Goal: Find specific page/section: Find specific page/section

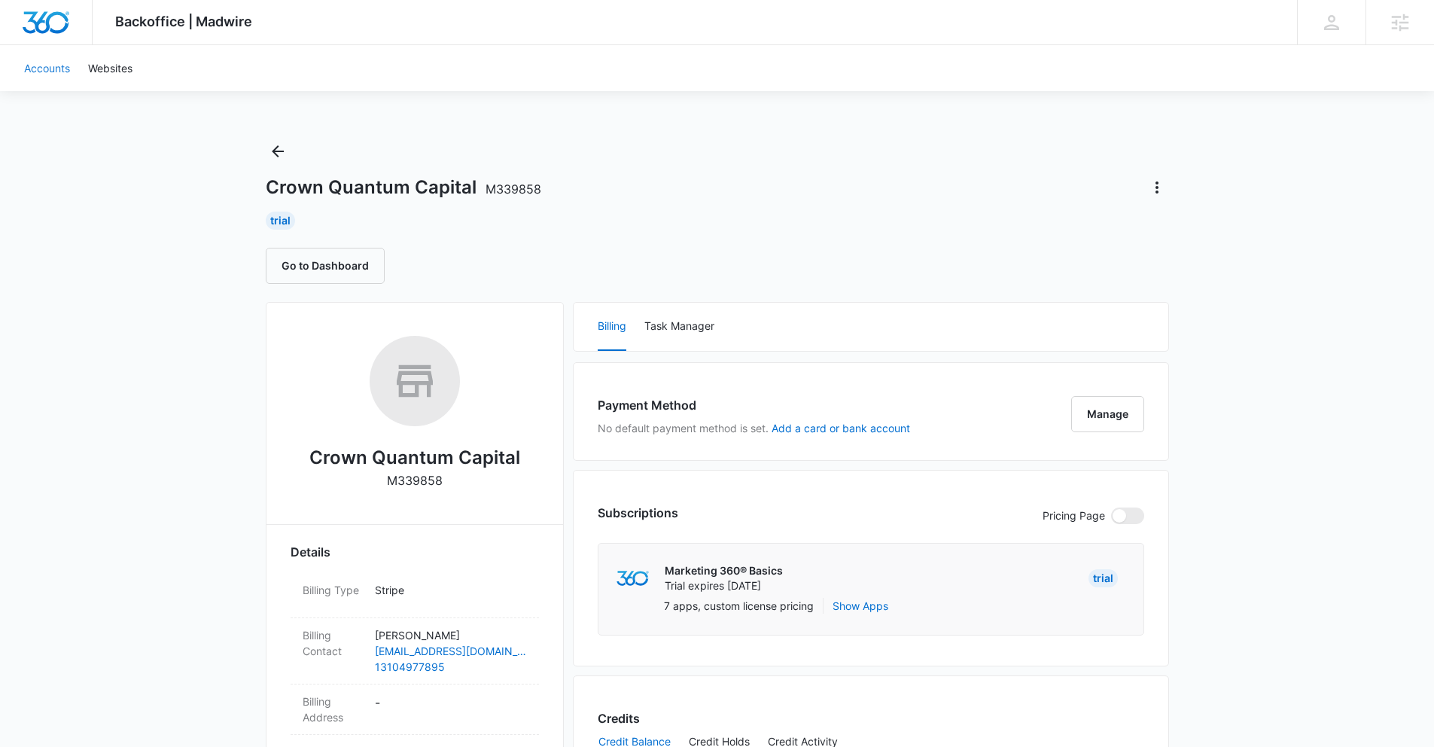
click at [46, 71] on link "Accounts" at bounding box center [47, 68] width 64 height 46
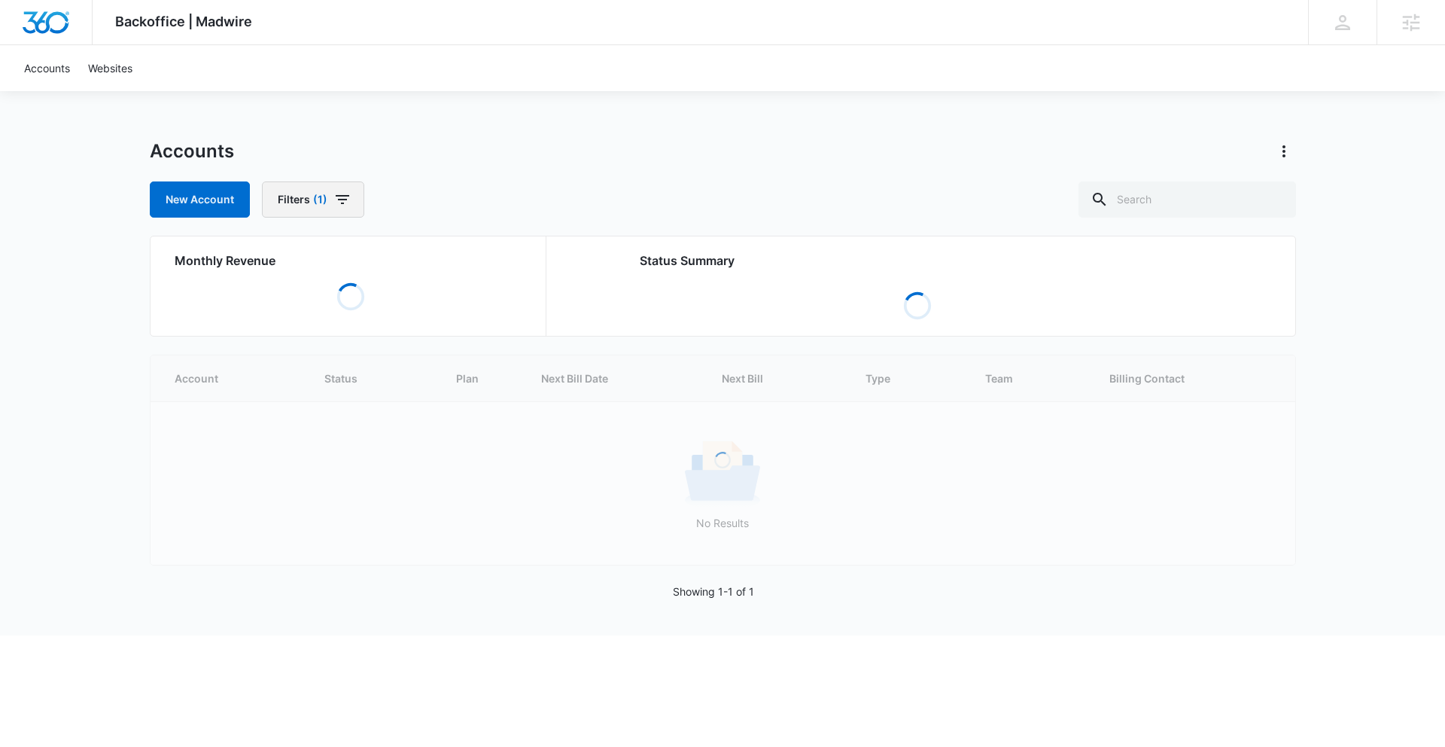
click at [333, 199] on icon "button" at bounding box center [342, 199] width 18 height 18
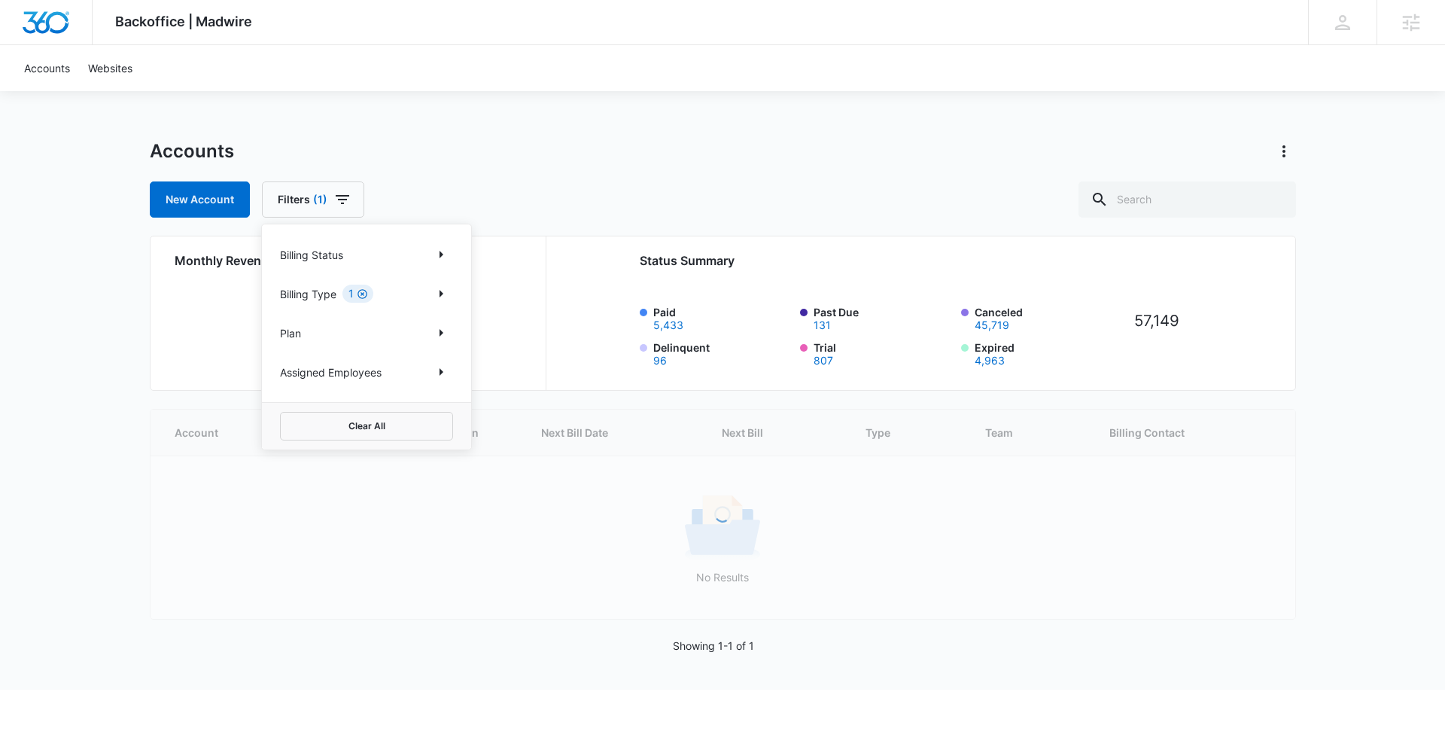
click at [361, 295] on icon "Clear" at bounding box center [362, 293] width 11 height 11
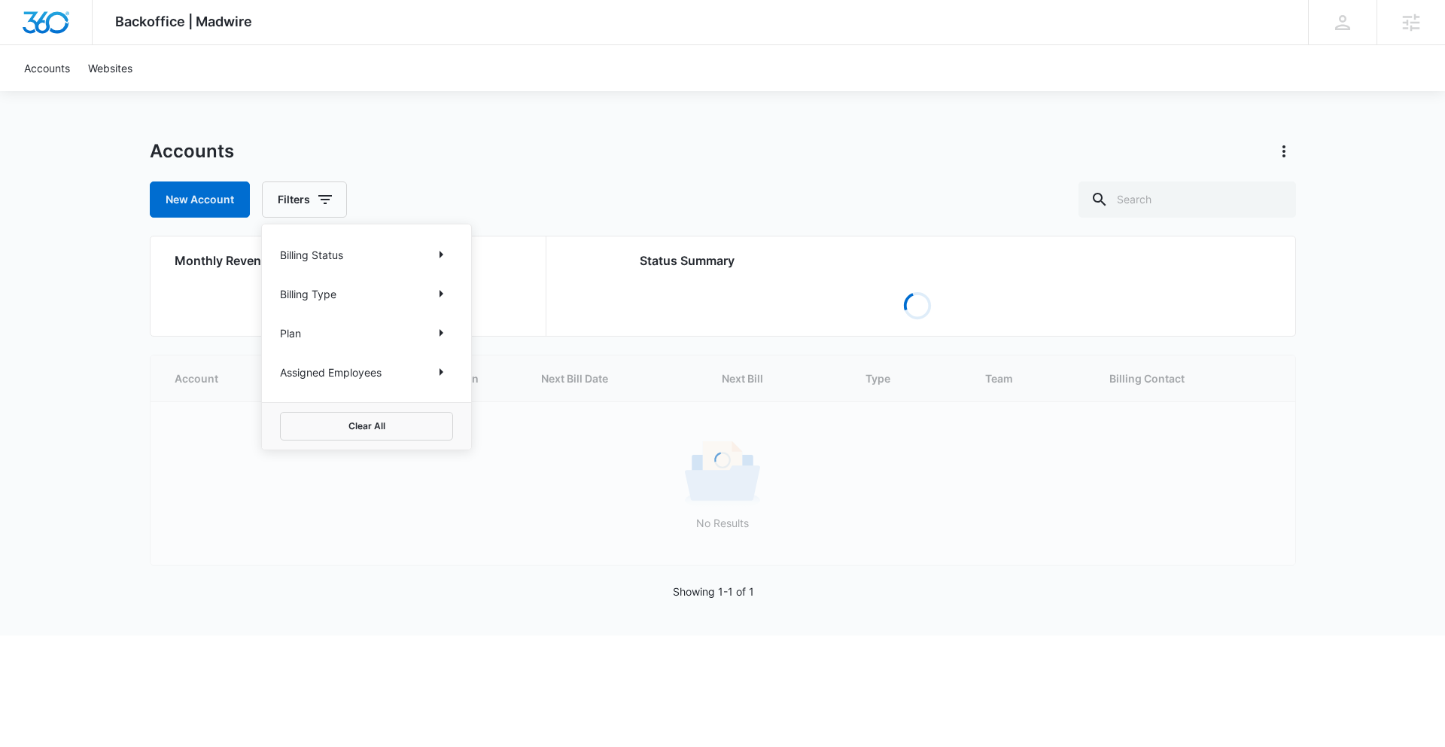
click at [394, 376] on div "Assigned Employees" at bounding box center [366, 372] width 173 height 24
click at [445, 374] on icon "Show Assigned Employees filters" at bounding box center [441, 372] width 18 height 18
click at [371, 316] on body "Backoffice | Madwire Apps Settings ER Evan Rodriguez evan.rodriguez@madwire.com…" at bounding box center [722, 317] width 1445 height 635
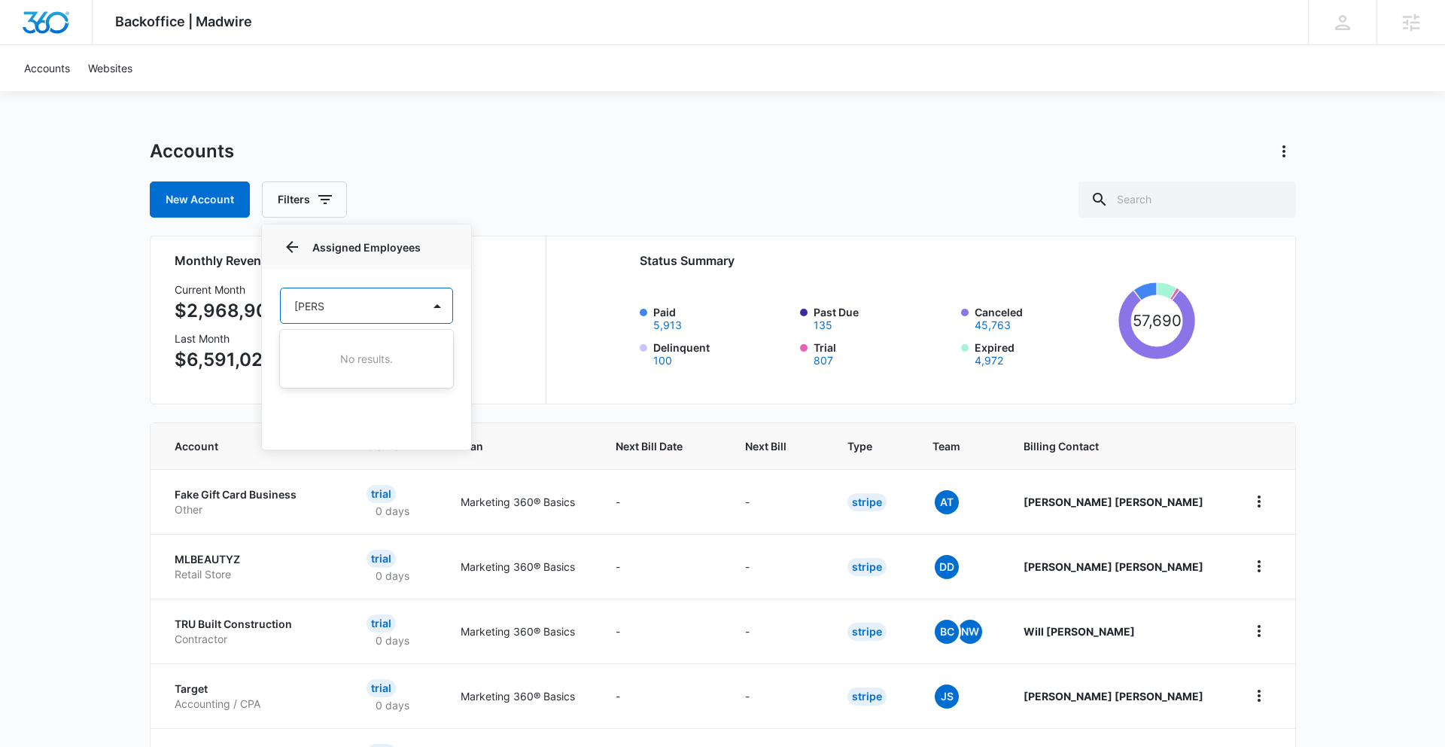
type input "Evan"
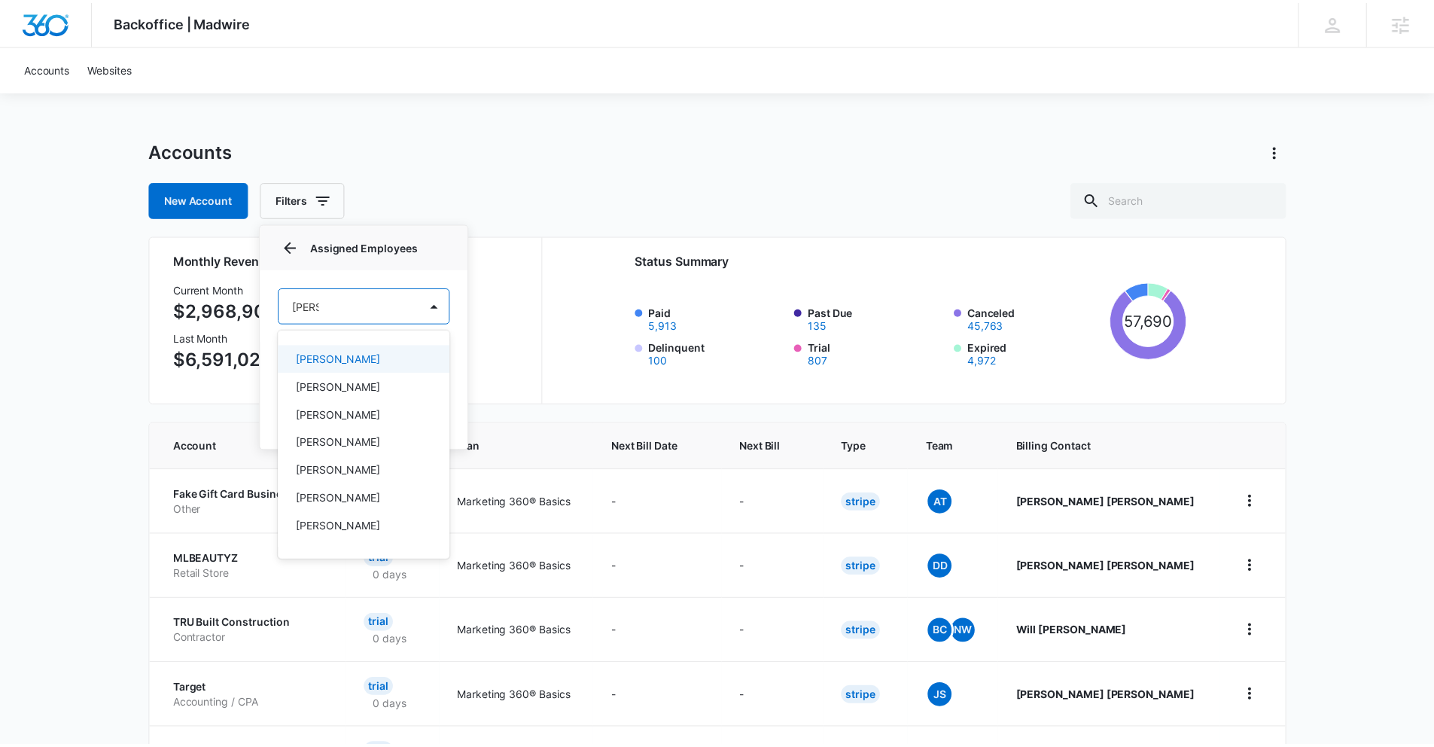
scroll to position [23, 0]
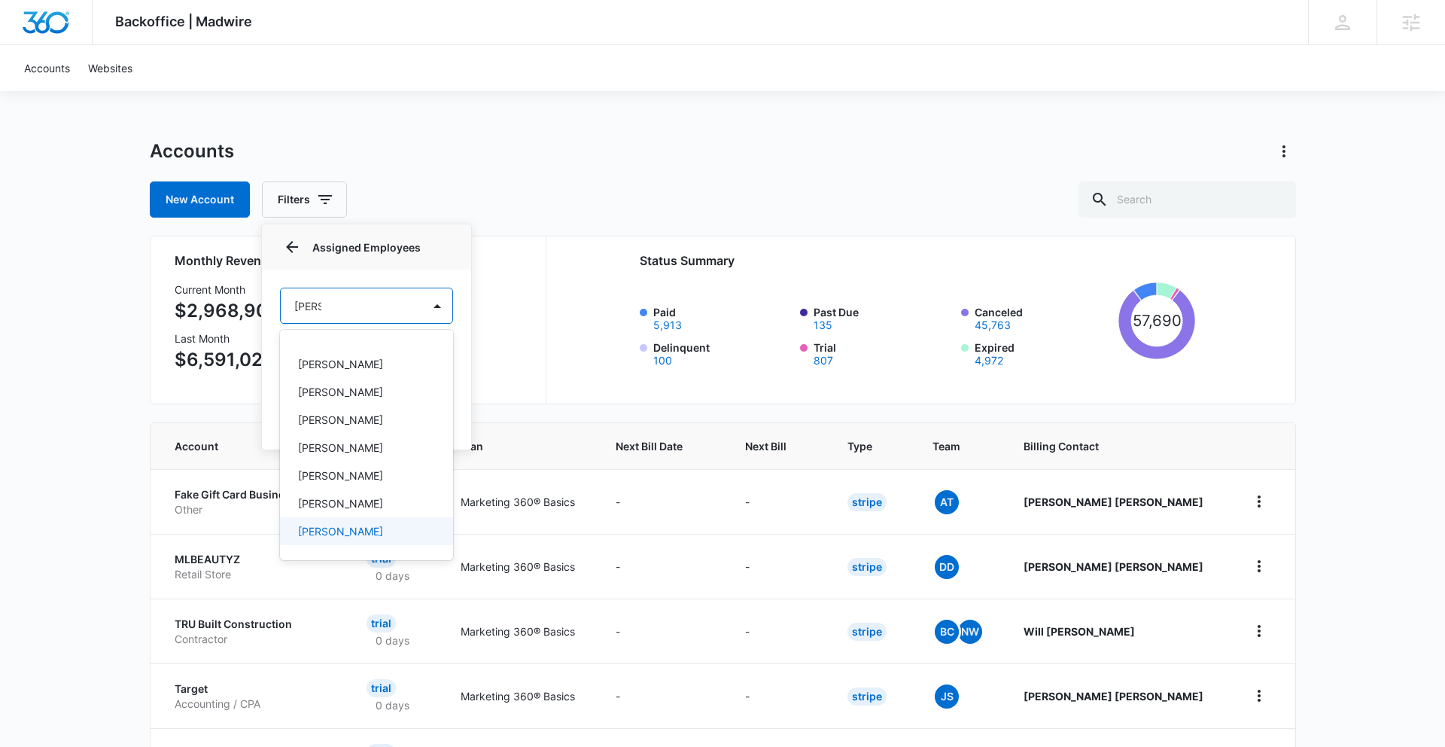
click at [359, 533] on p "Evan Rodriguez" at bounding box center [340, 531] width 85 height 16
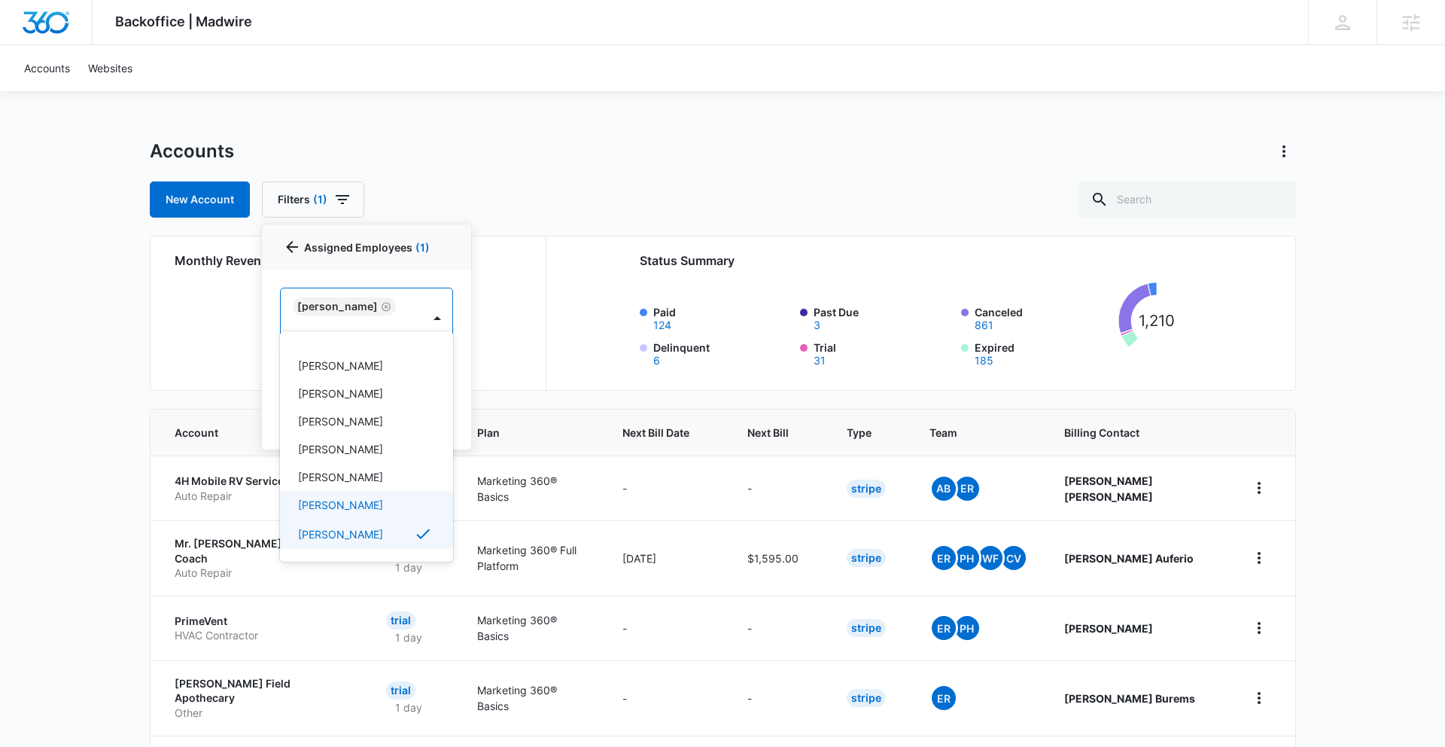
click at [554, 128] on div at bounding box center [722, 373] width 1445 height 747
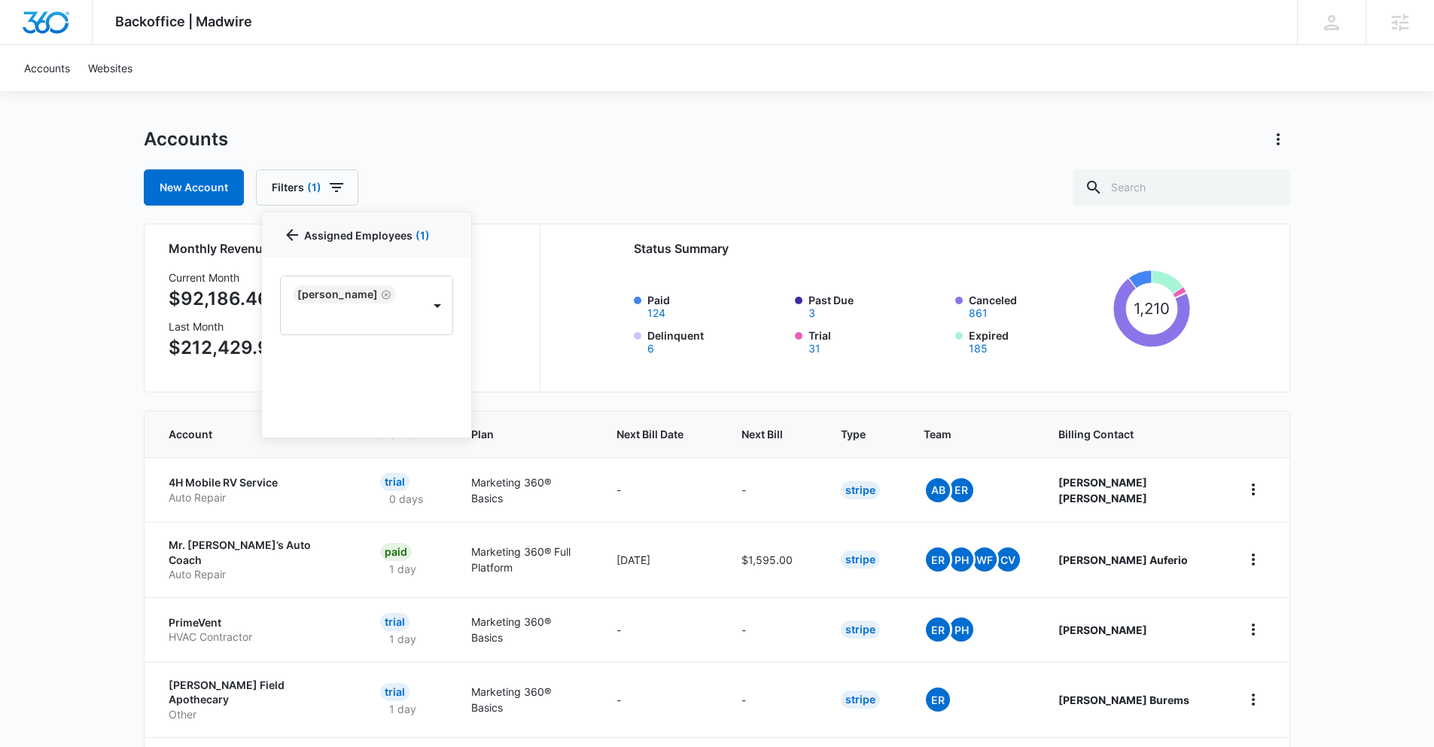
scroll to position [24, 0]
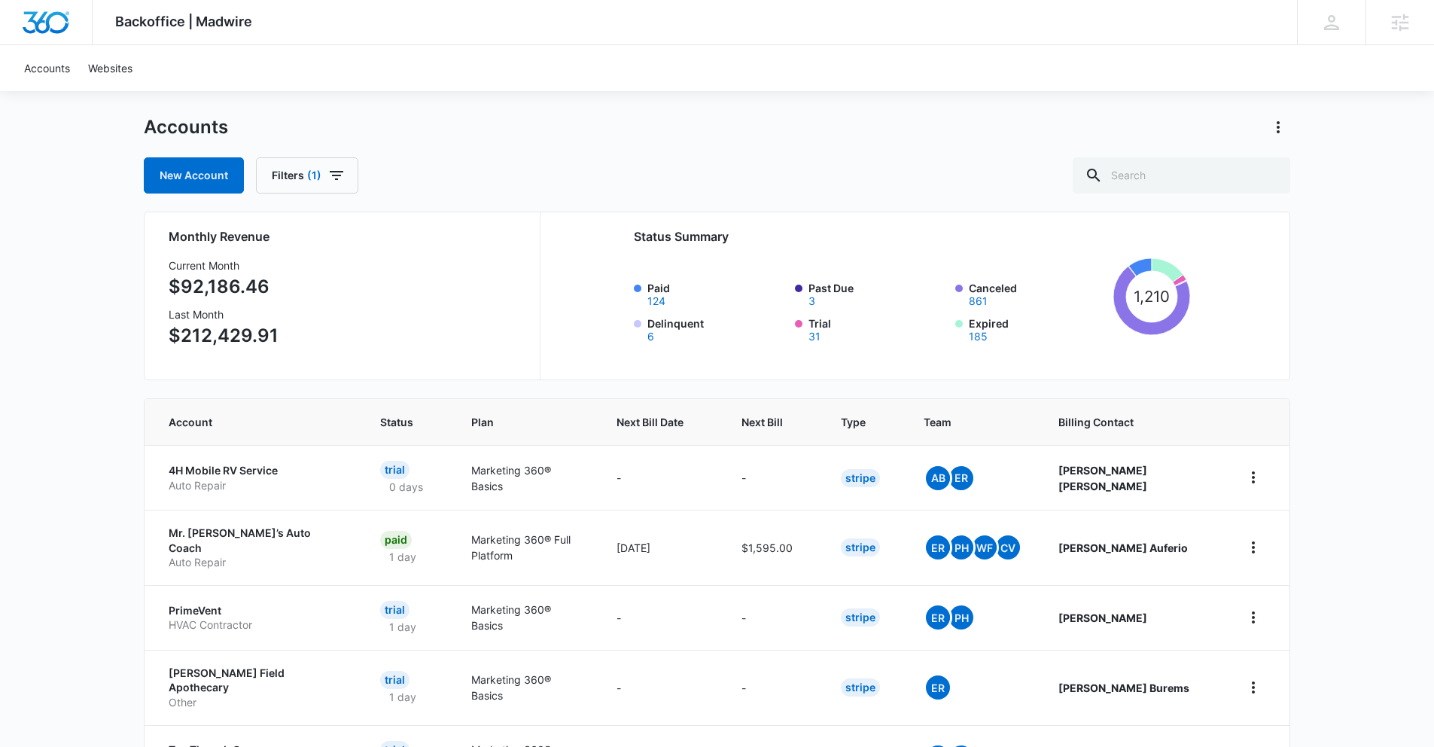
click at [38, 410] on div "Backoffice | Madwire Apps Settings ER Evan Rodriguez evan.rodriguez@madwire.com…" at bounding box center [717, 591] width 1434 height 1231
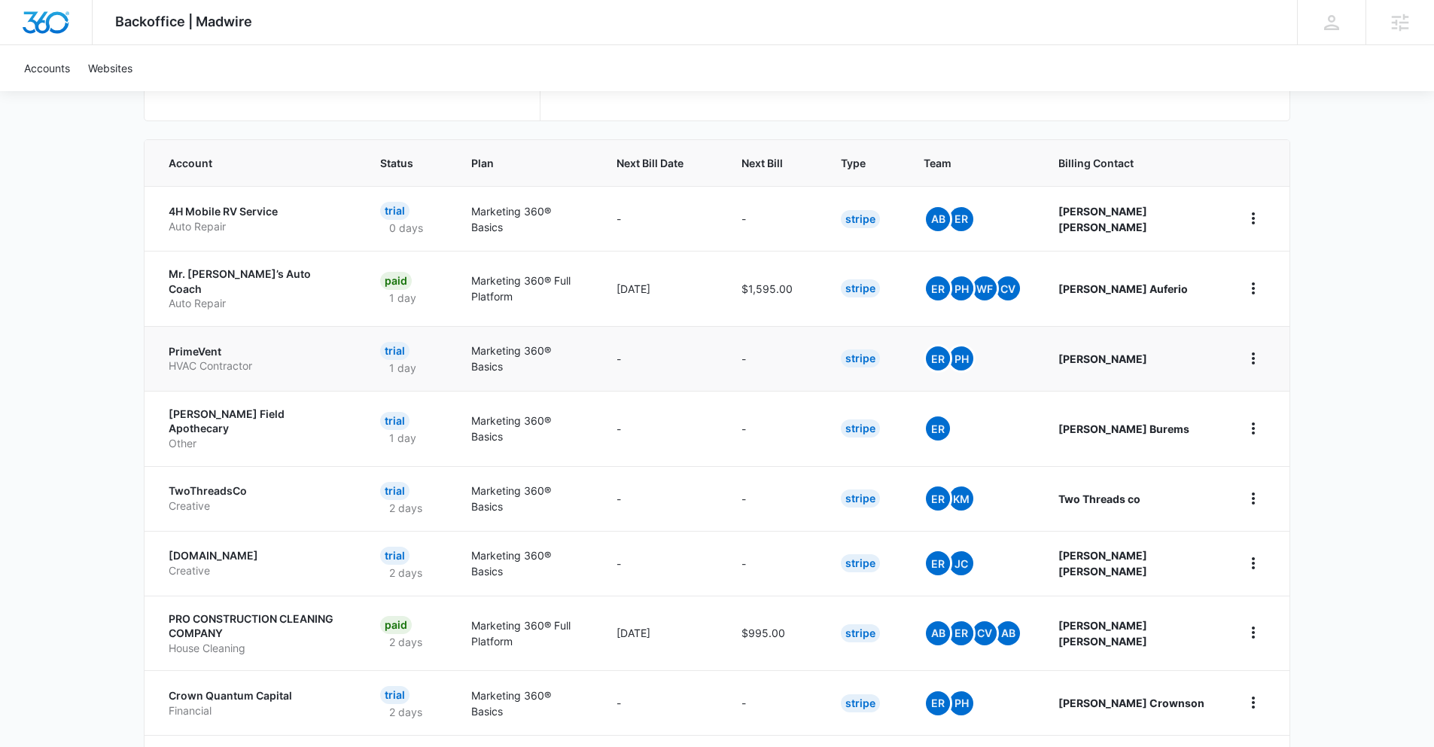
scroll to position [0, 0]
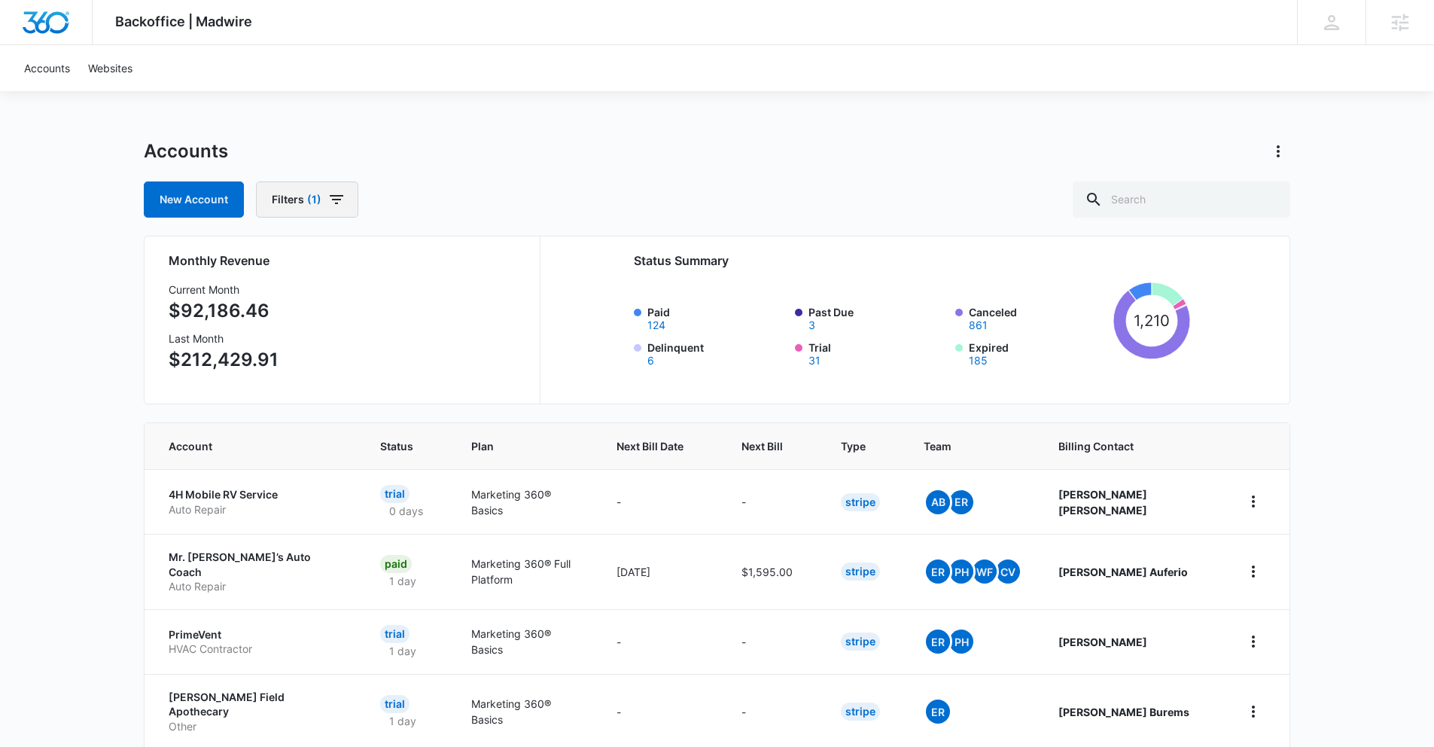
click at [324, 200] on button "Filters (1)" at bounding box center [307, 199] width 102 height 36
click at [563, 152] on div "Accounts" at bounding box center [717, 151] width 1146 height 24
click at [1211, 196] on input "text" at bounding box center [1182, 199] width 218 height 36
type input "cleaning"
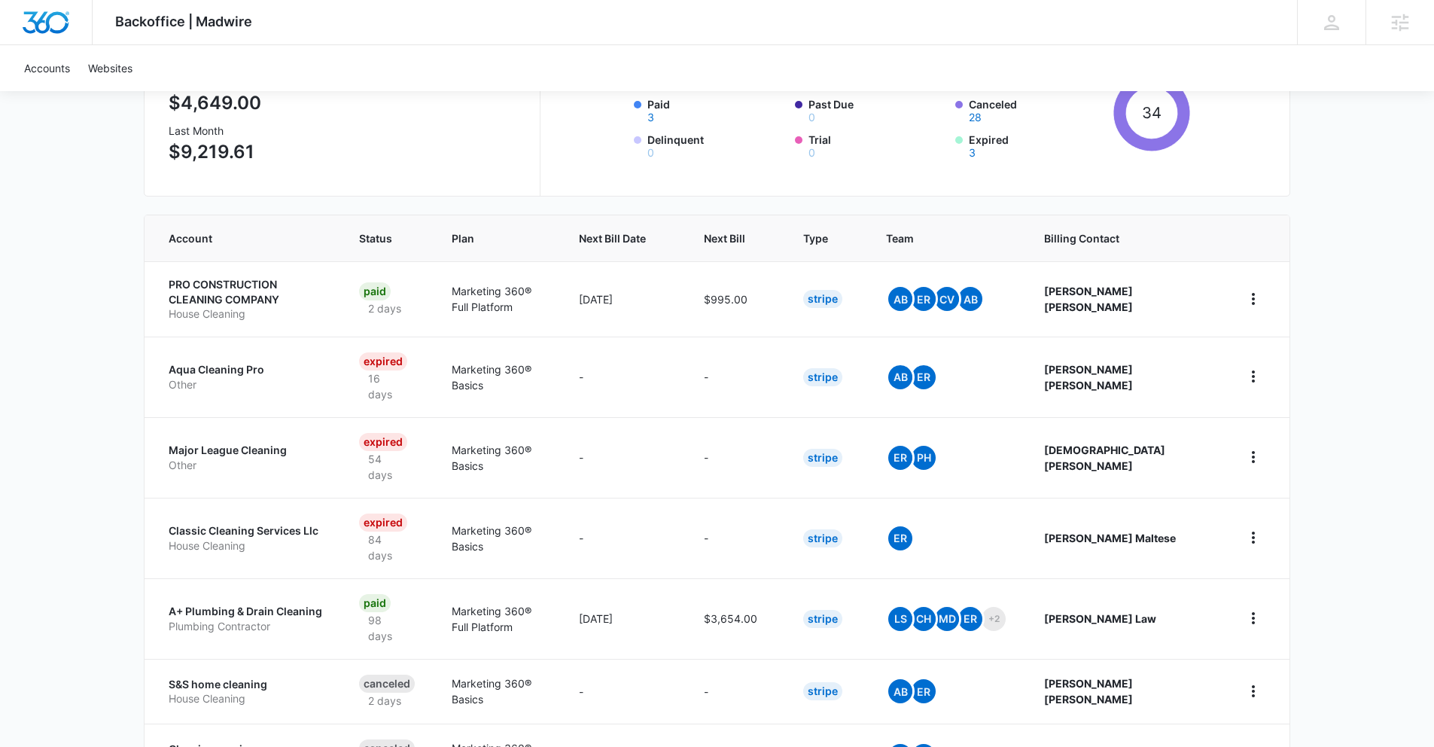
scroll to position [226, 0]
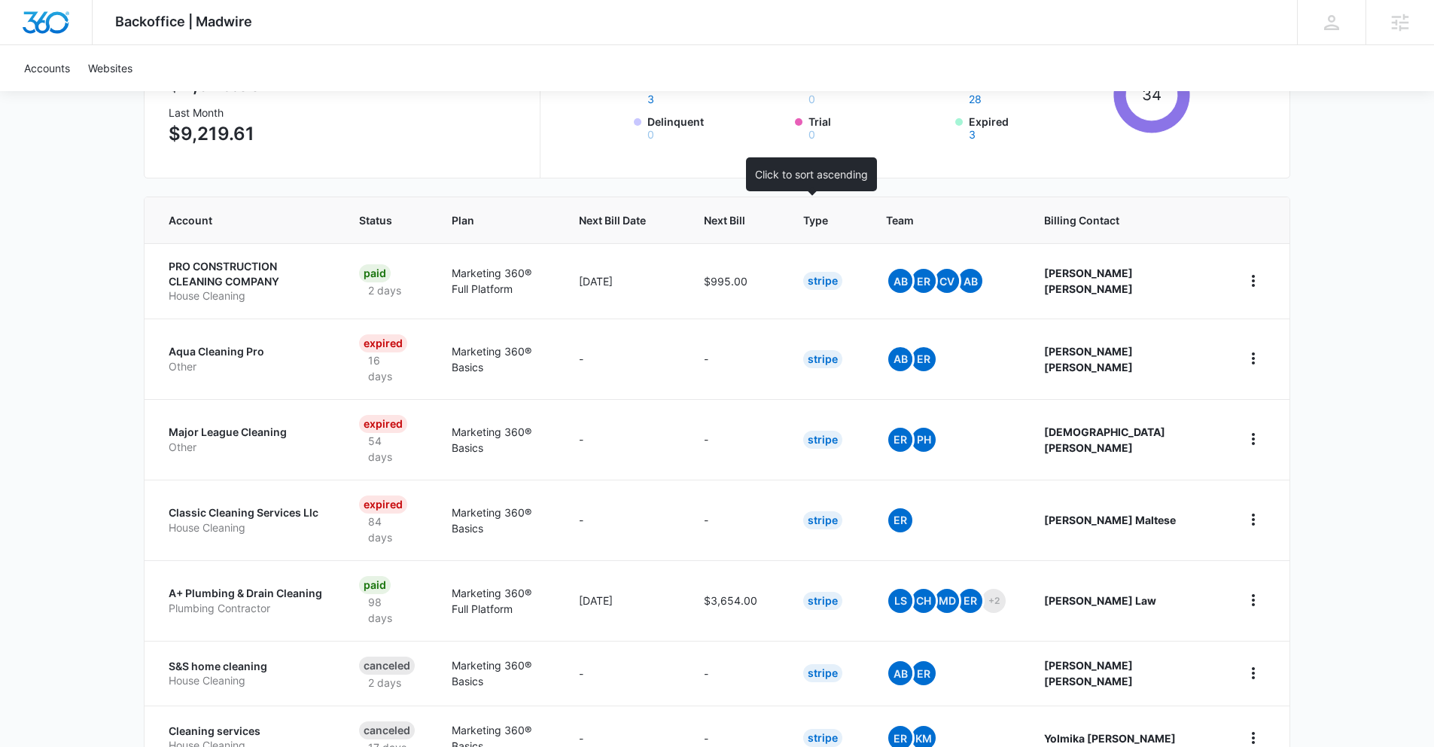
click at [745, 218] on span "Next Bill" at bounding box center [724, 220] width 41 height 16
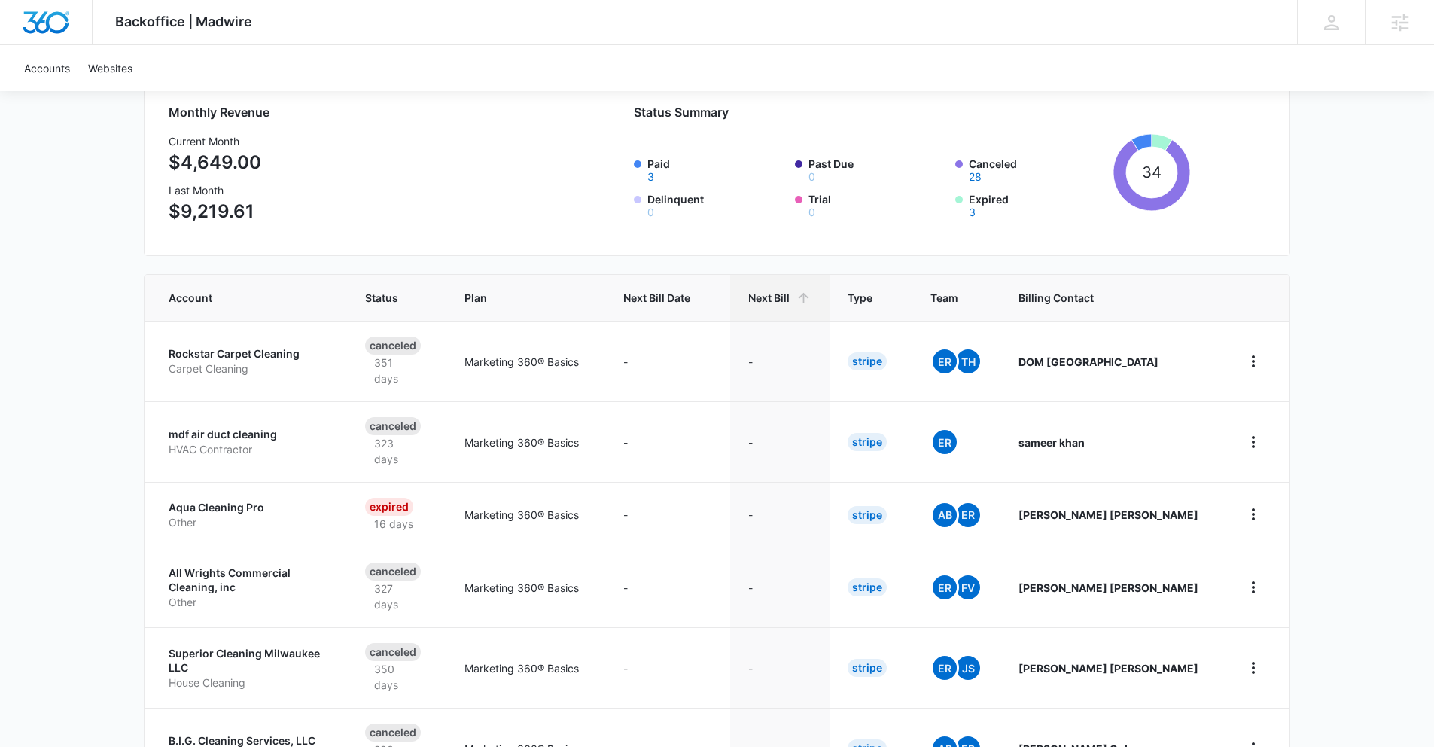
scroll to position [284, 0]
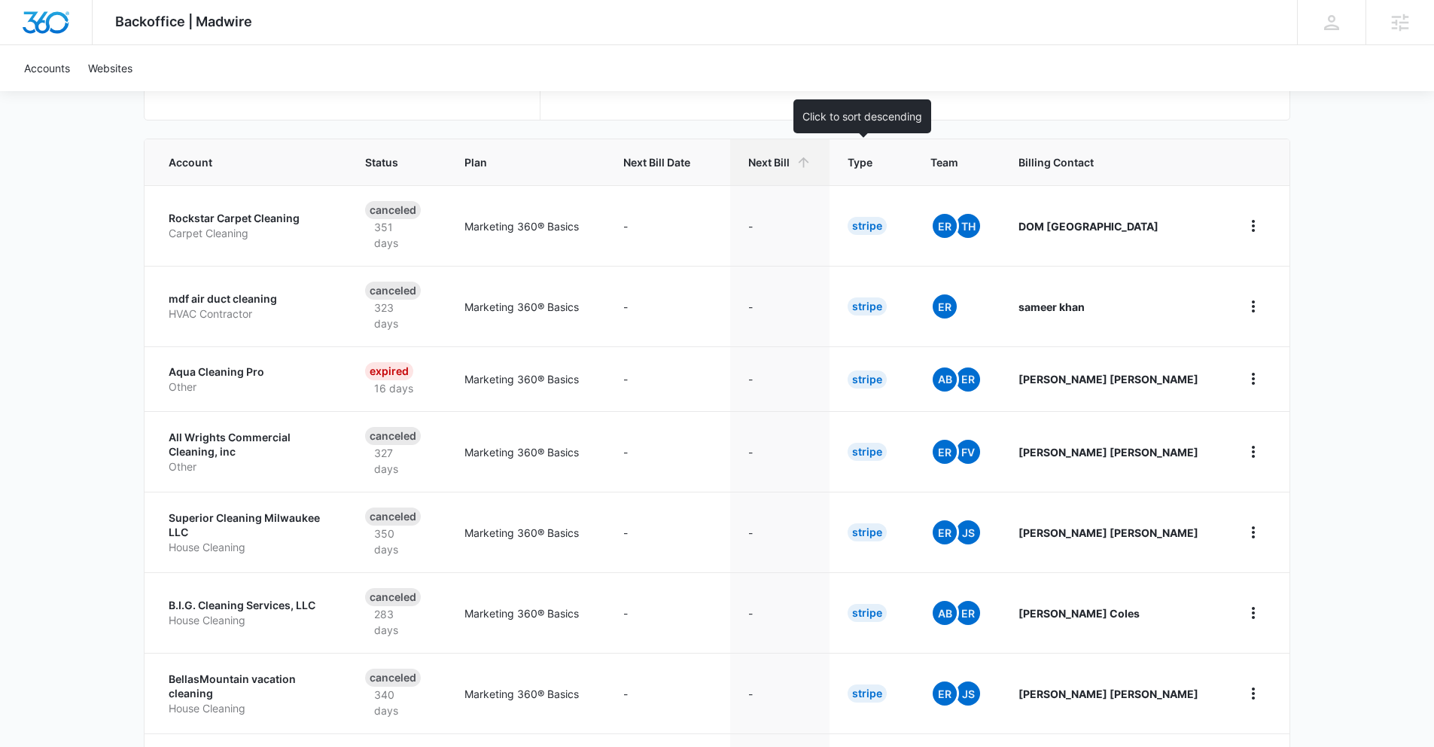
click at [829, 152] on th "Next Bill" at bounding box center [779, 162] width 99 height 46
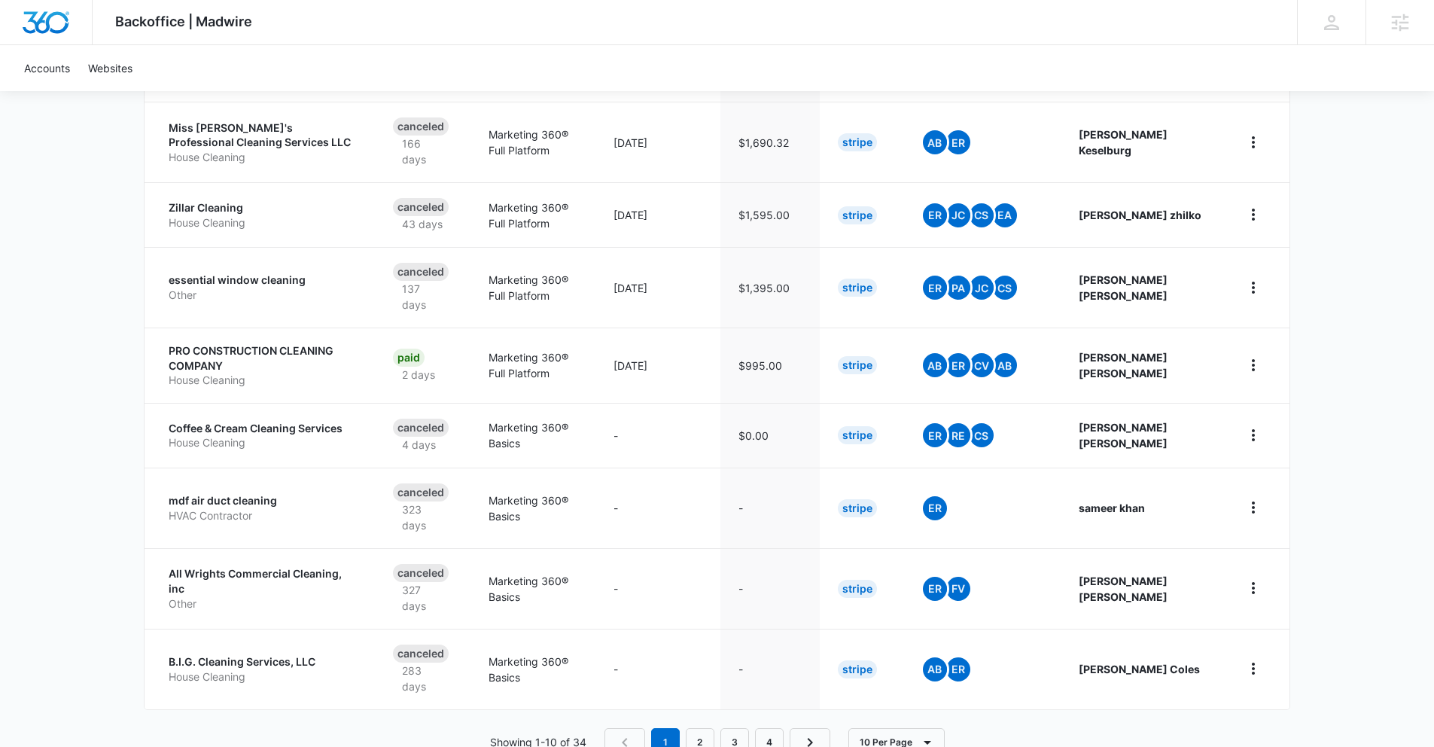
scroll to position [543, 0]
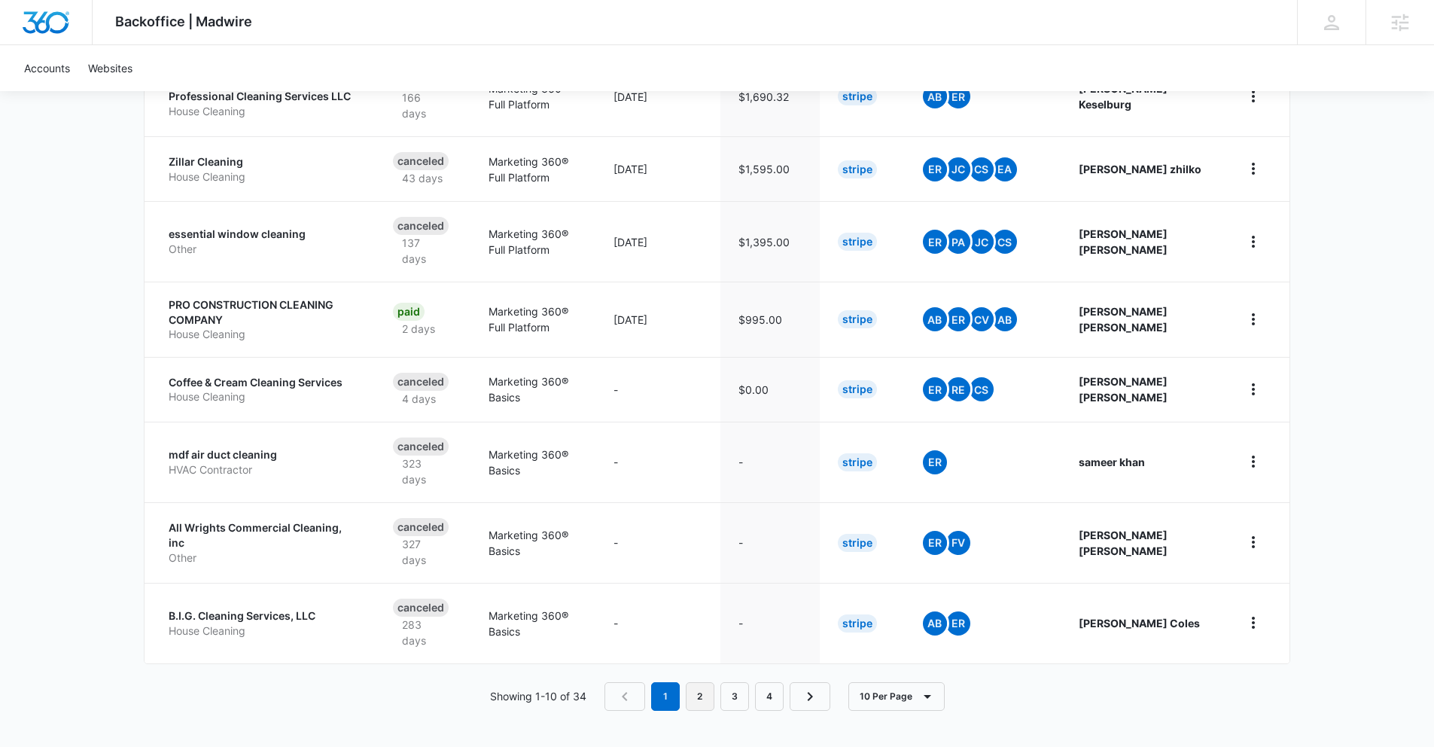
click at [695, 699] on link "2" at bounding box center [700, 696] width 29 height 29
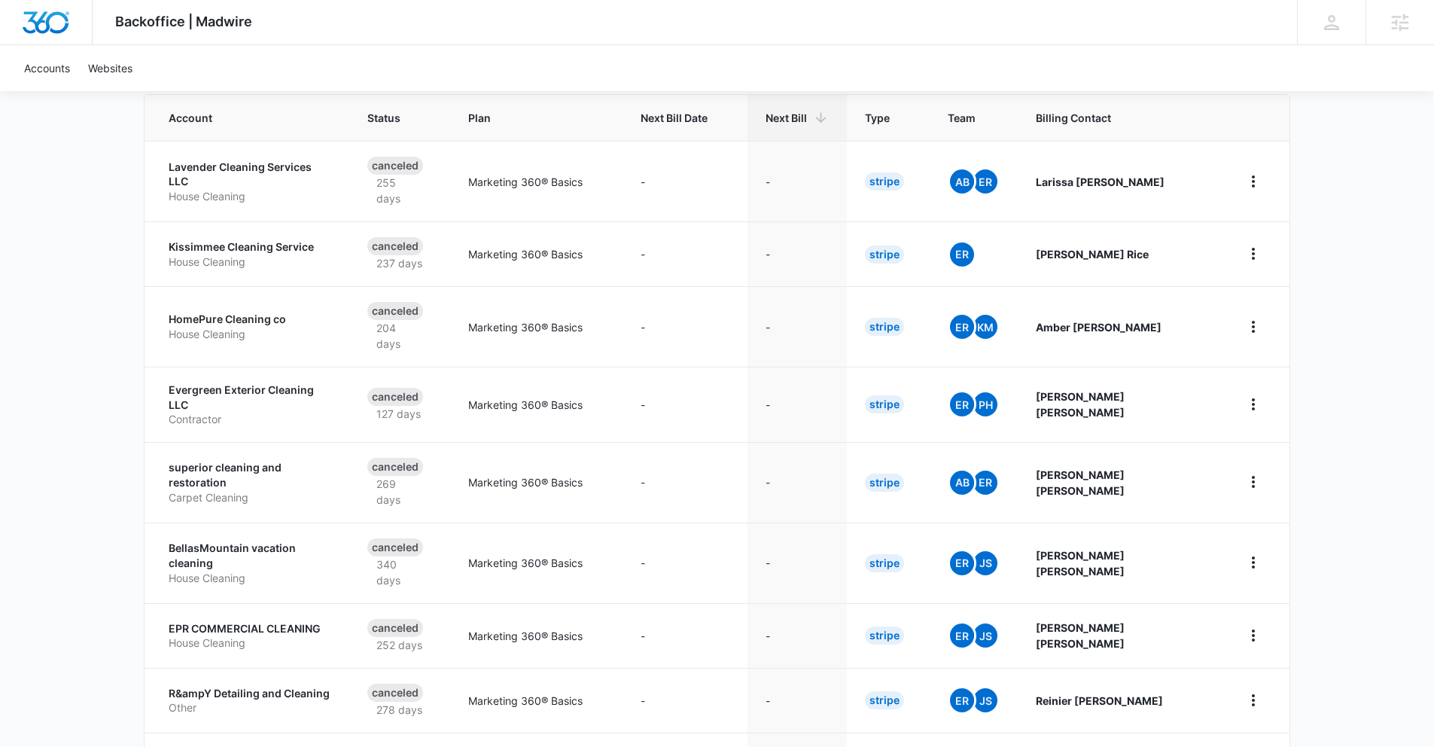
scroll to position [453, 0]
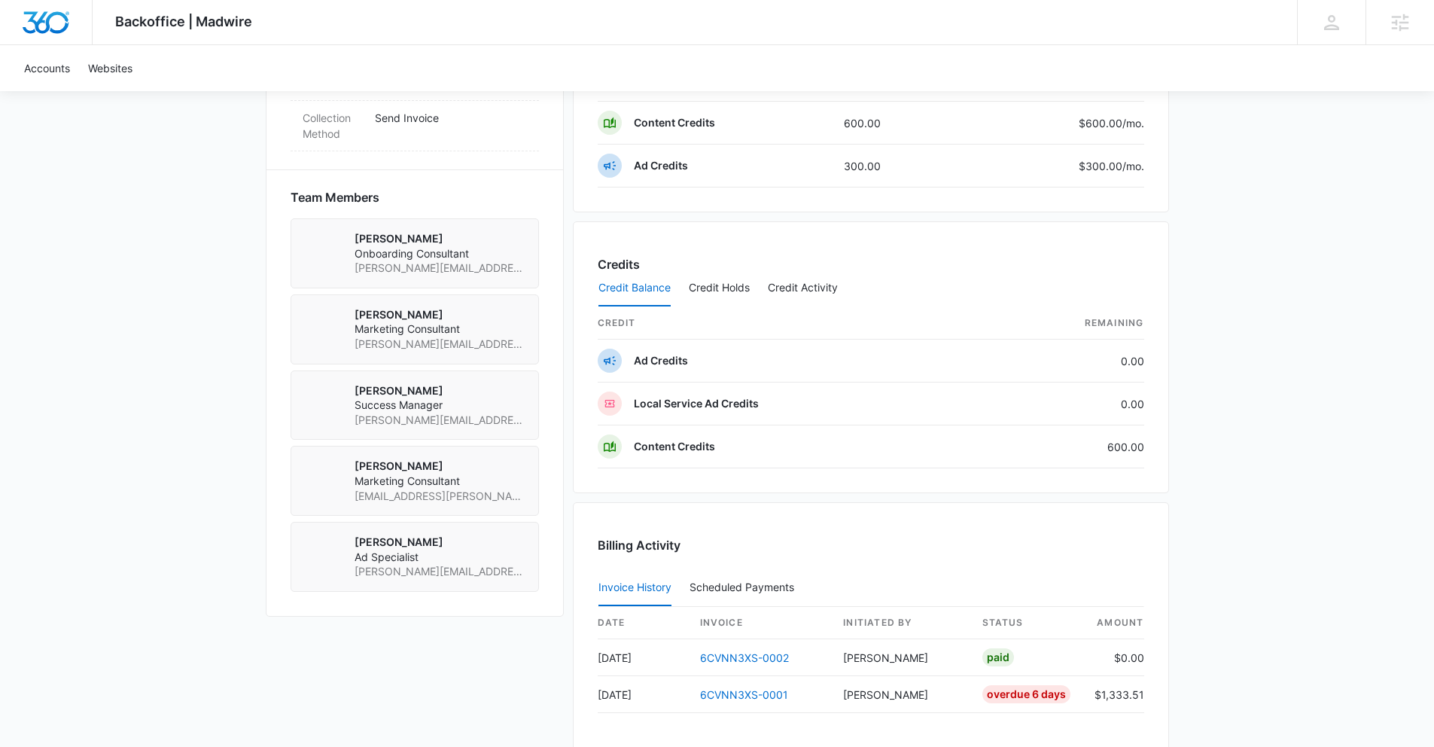
scroll to position [987, 0]
click at [723, 291] on button "Credit Holds" at bounding box center [719, 289] width 61 height 36
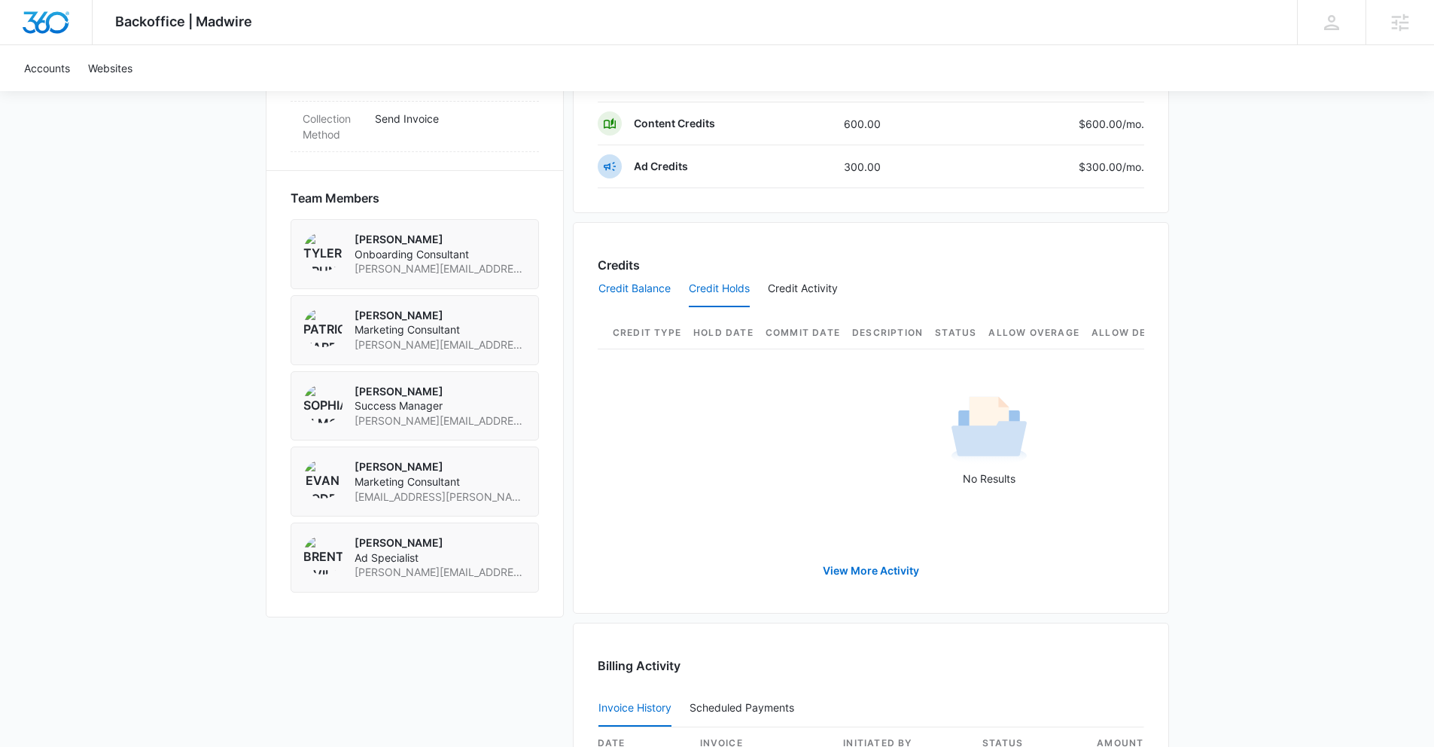
click at [647, 287] on button "Credit Balance" at bounding box center [634, 289] width 72 height 36
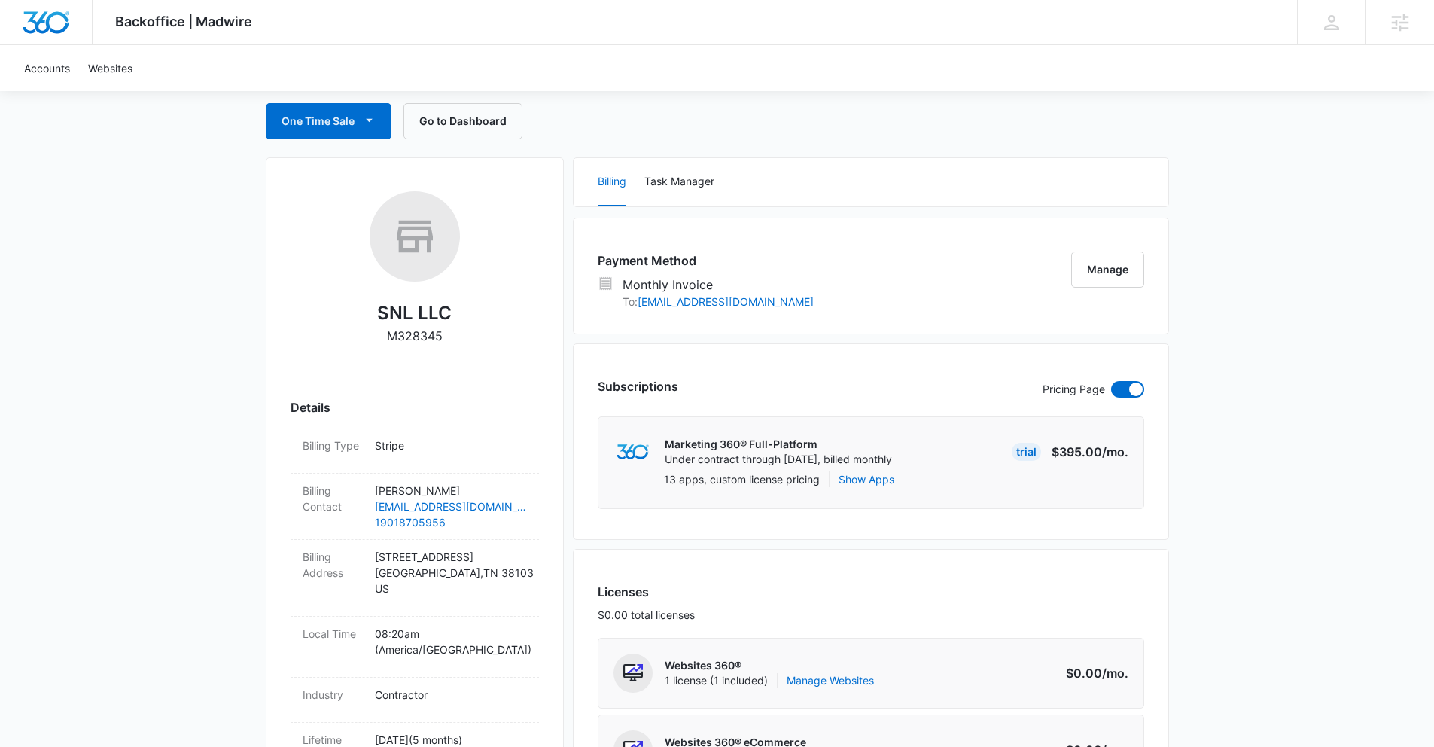
scroll to position [286, 0]
